Goal: Task Accomplishment & Management: Use online tool/utility

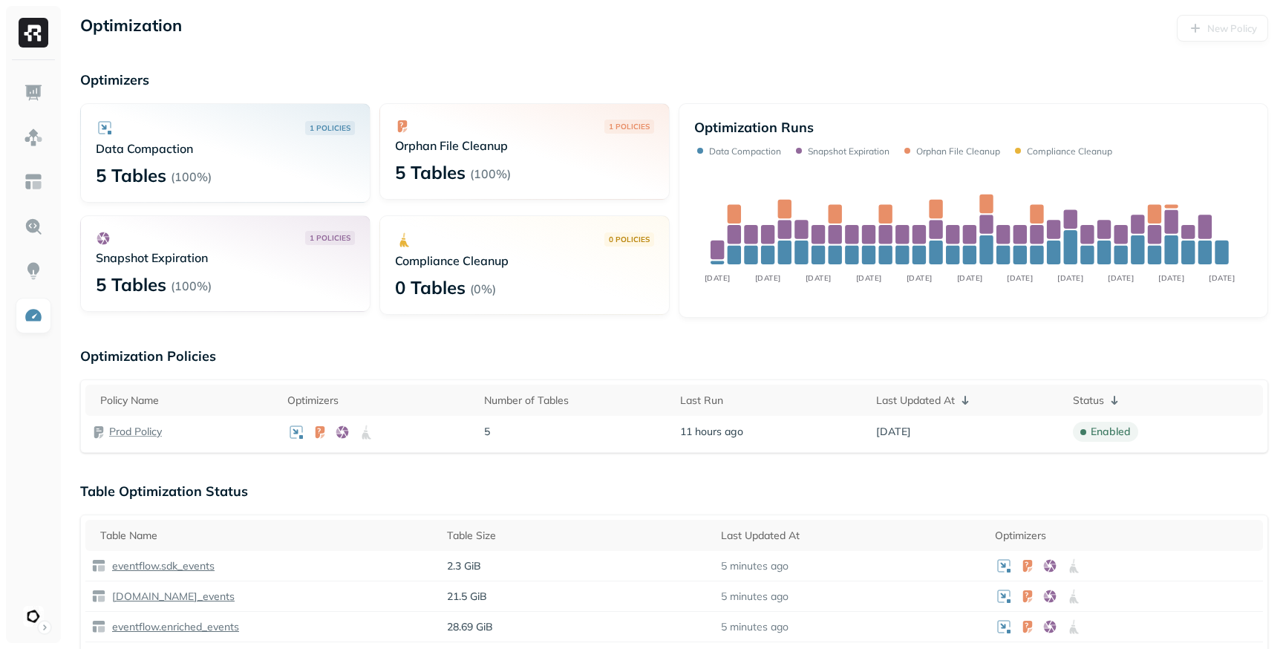
click at [1177, 40] on div "New Policy" at bounding box center [1222, 28] width 91 height 27
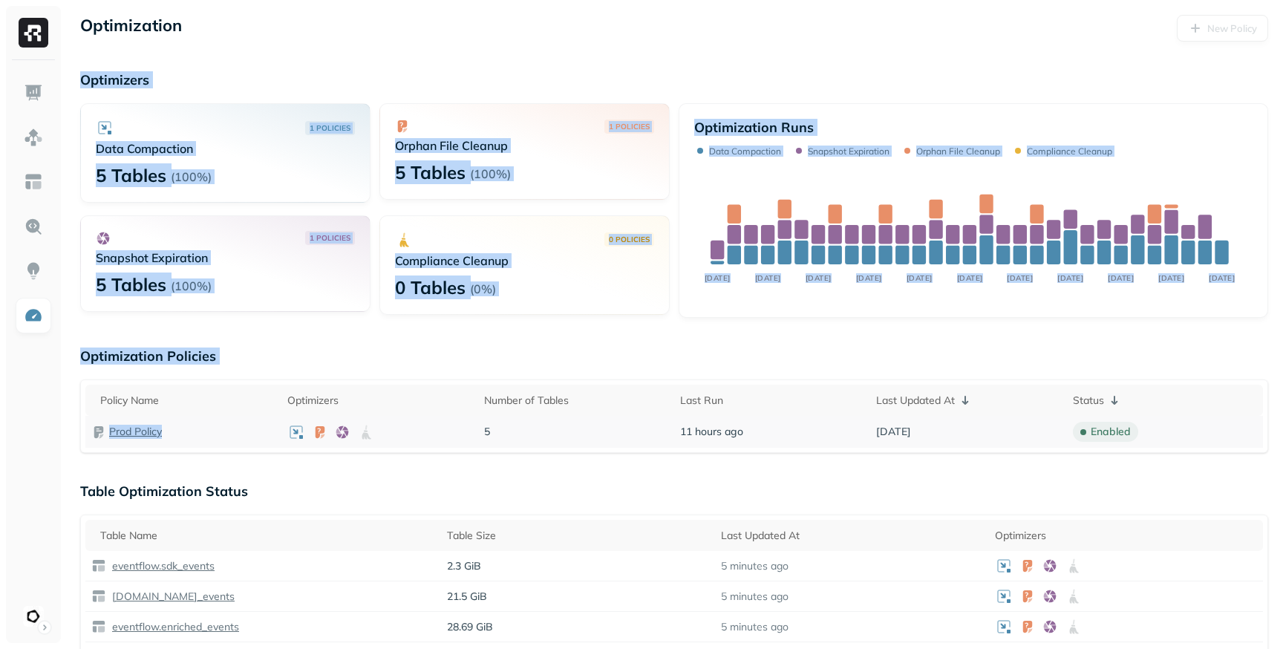
drag, startPoint x: 1220, startPoint y: 35, endPoint x: 413, endPoint y: 442, distance: 904.1
click at [413, 442] on div "Optimization New Policy Optimizers 1 POLICIES Data Compaction 5 Tables ( 100% )…" at bounding box center [674, 588] width 1218 height 1176
click at [41, 610] on html "Optimization New Policy Optimizers 1 POLICIES Data Compaction 5 Tables ( 100% )…" at bounding box center [641, 588] width 1283 height 1176
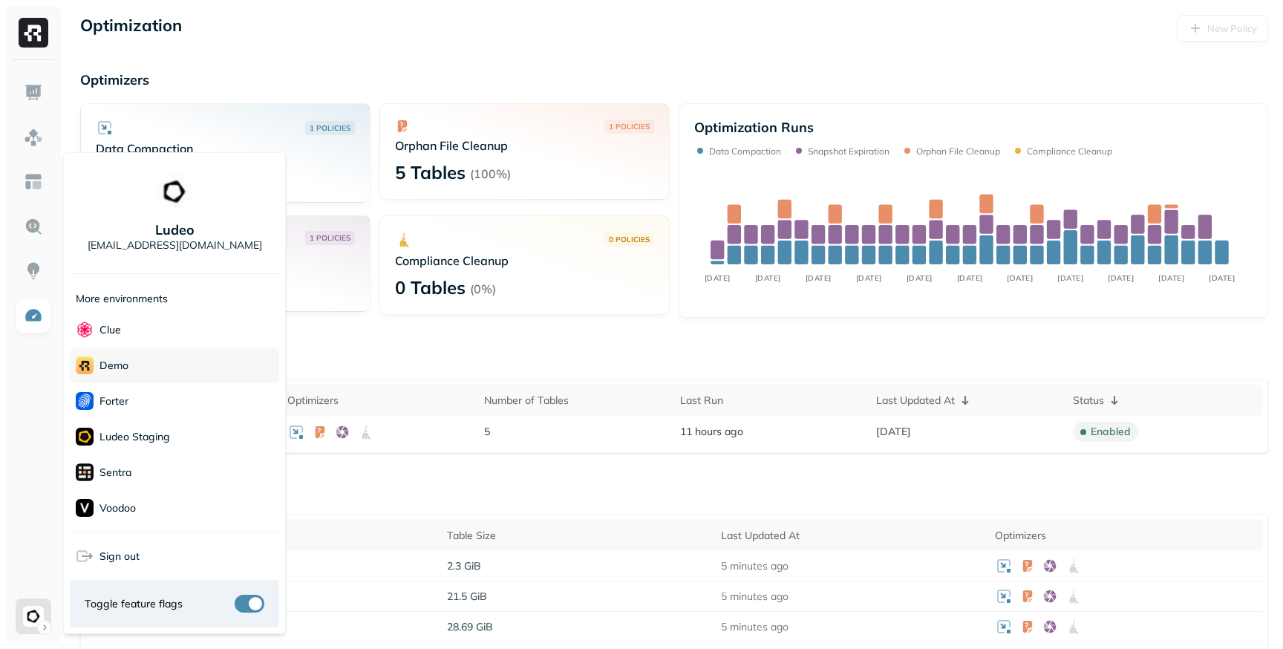
click at [129, 371] on div "demo" at bounding box center [174, 366] width 209 height 36
